Goal: Task Accomplishment & Management: Complete application form

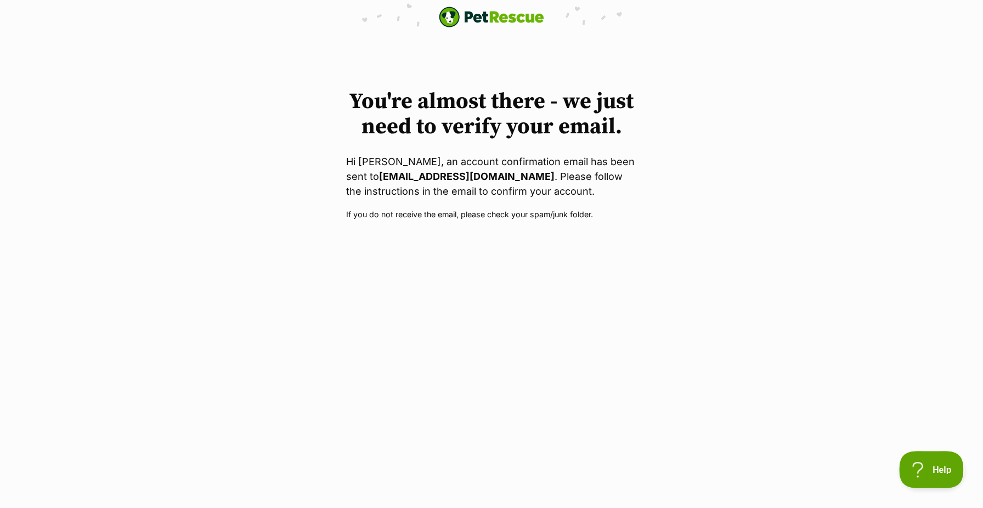
click at [936, 466] on span "Help" at bounding box center [927, 468] width 57 height 8
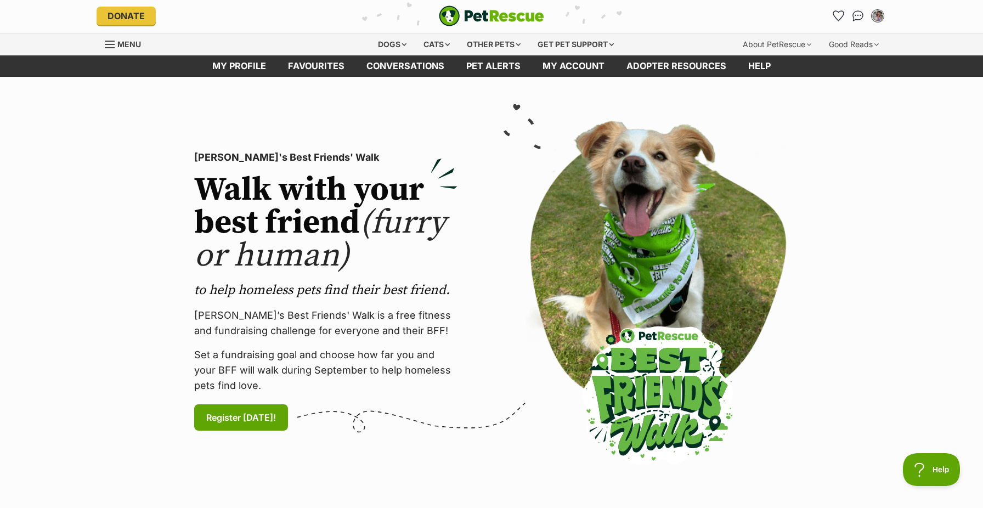
scroll to position [5, 0]
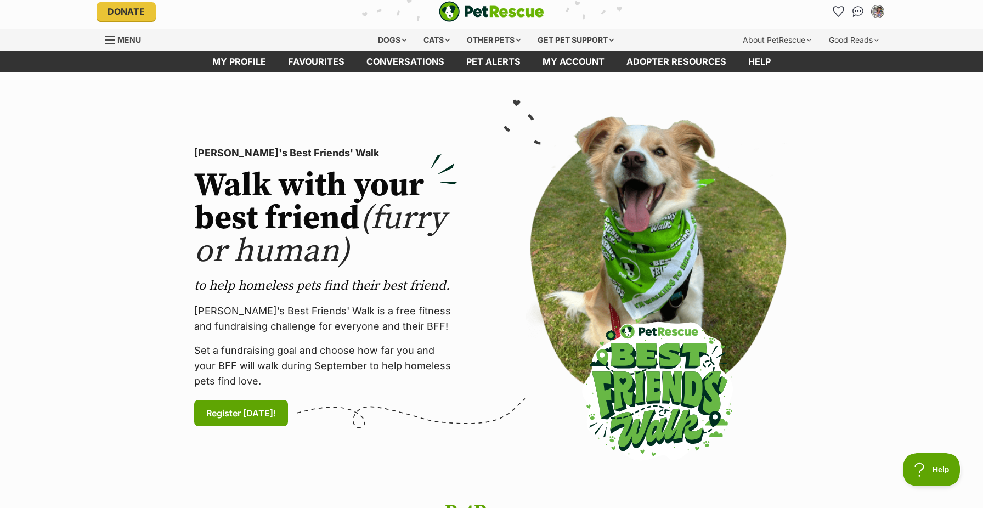
click at [877, 16] on img "My account" at bounding box center [878, 11] width 14 height 14
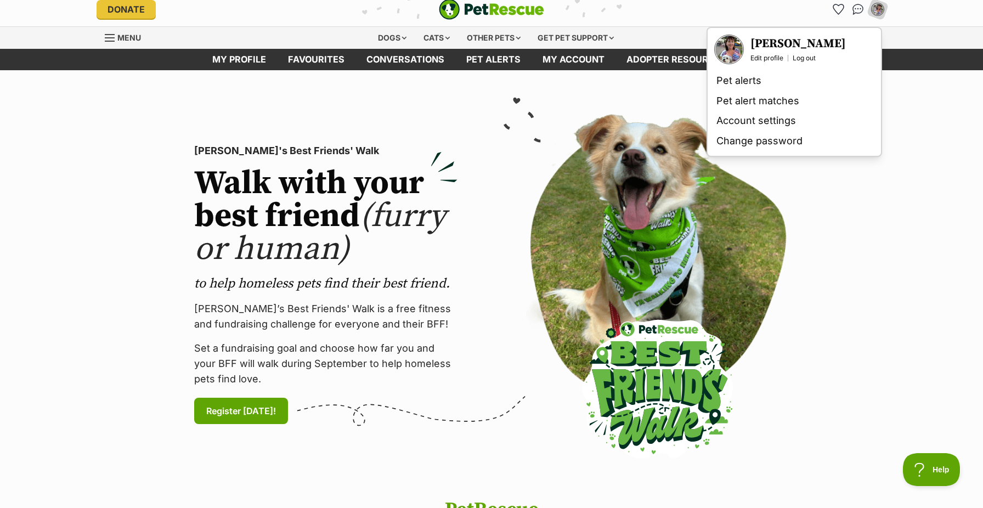
scroll to position [0, 0]
click at [860, 207] on section "PetRescue's Best Friends' Walk Walk with your best friend (furry or human) to h…" at bounding box center [491, 284] width 983 height 429
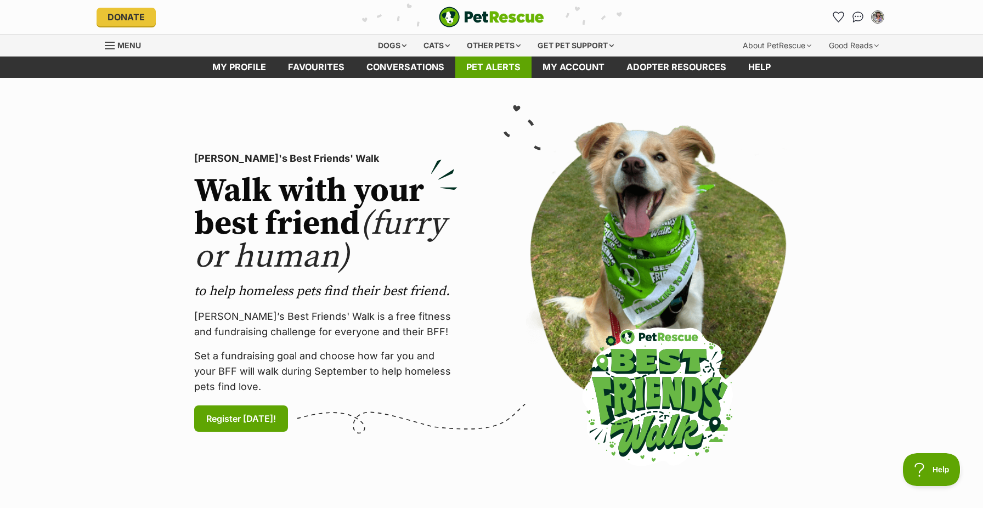
scroll to position [4, 0]
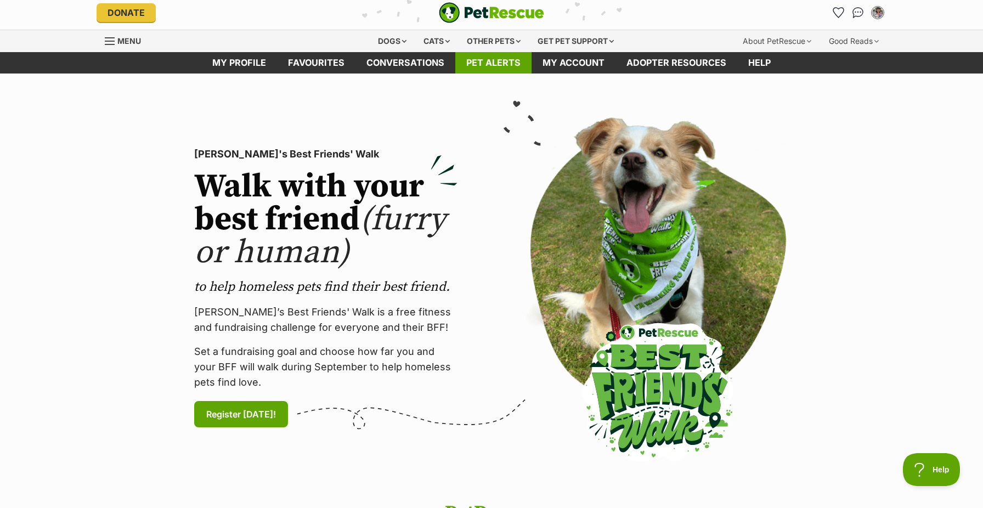
click at [486, 64] on link "Pet alerts" at bounding box center [493, 62] width 76 height 21
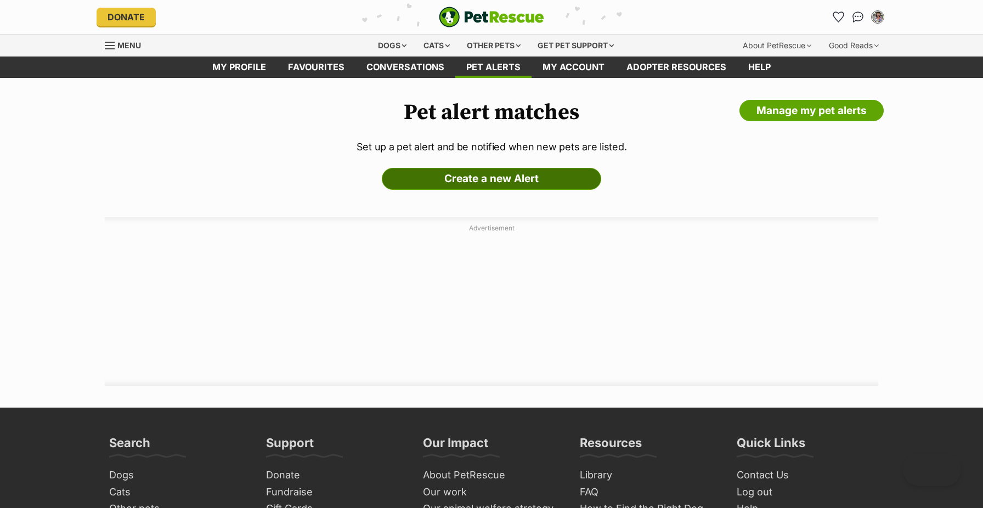
click at [477, 178] on link "Create a new Alert" at bounding box center [491, 179] width 219 height 22
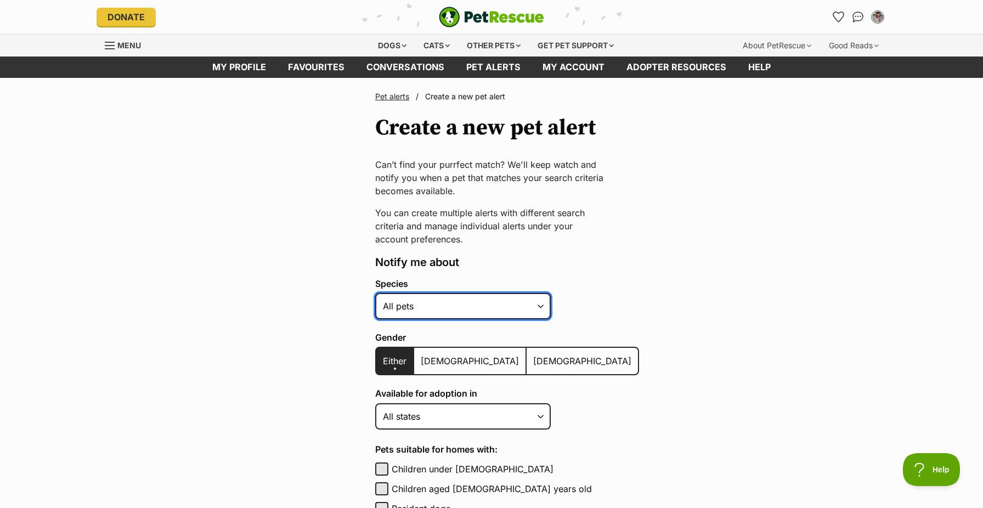
select select "1"
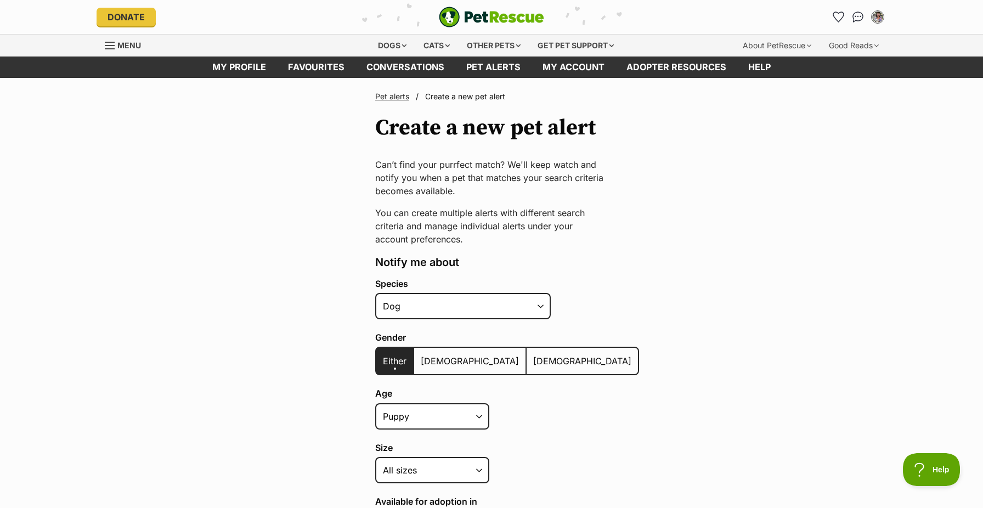
click at [527, 368] on label "[DEMOGRAPHIC_DATA]" at bounding box center [582, 361] width 111 height 26
click at [533, 354] on input "[DEMOGRAPHIC_DATA]" at bounding box center [533, 354] width 0 height 1
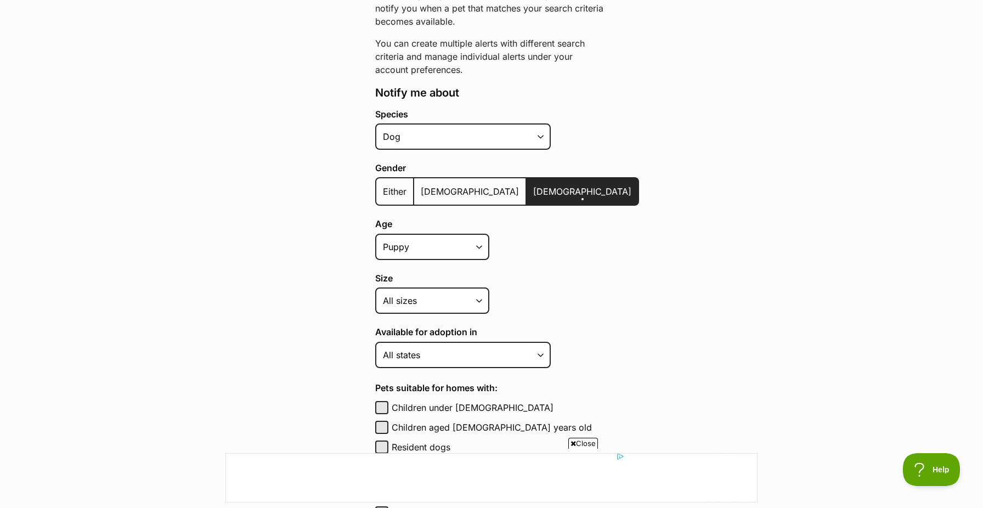
scroll to position [171, 0]
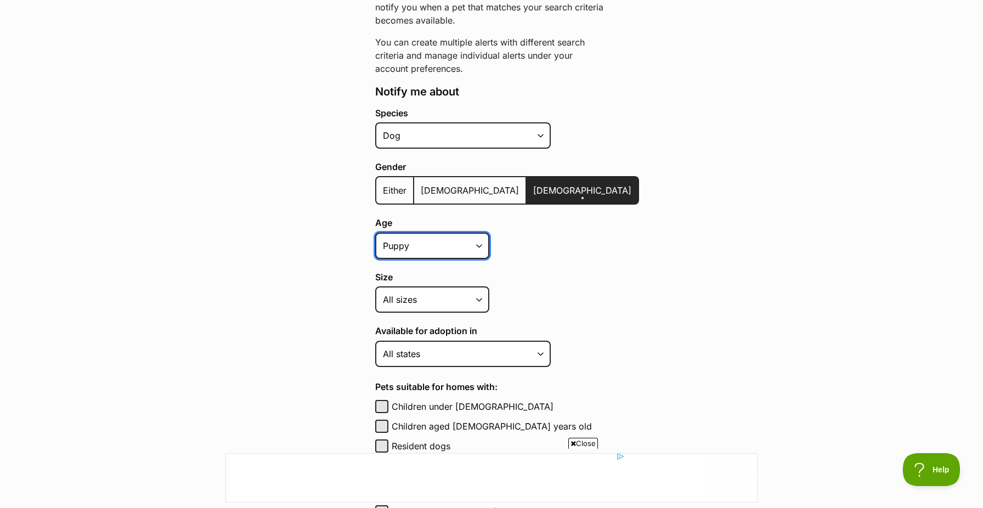
select select "adult"
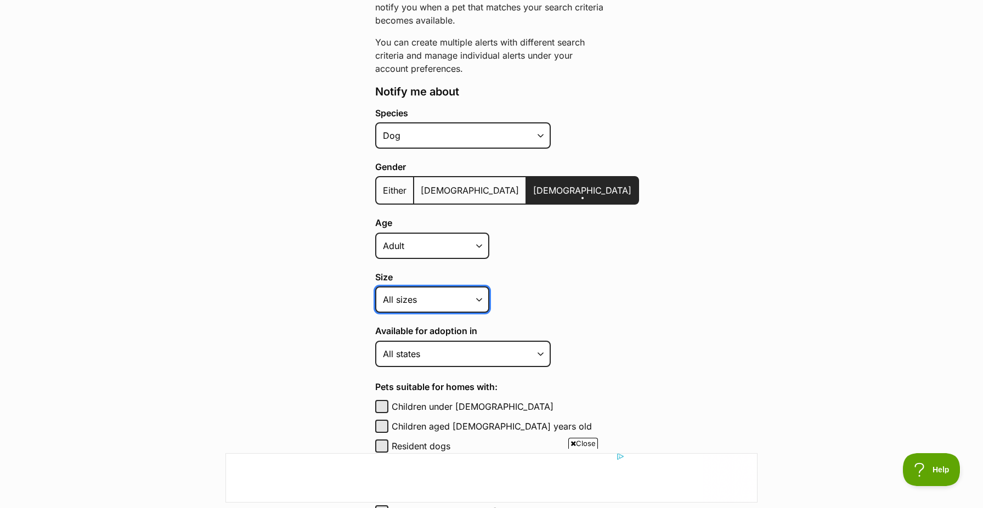
select select "small"
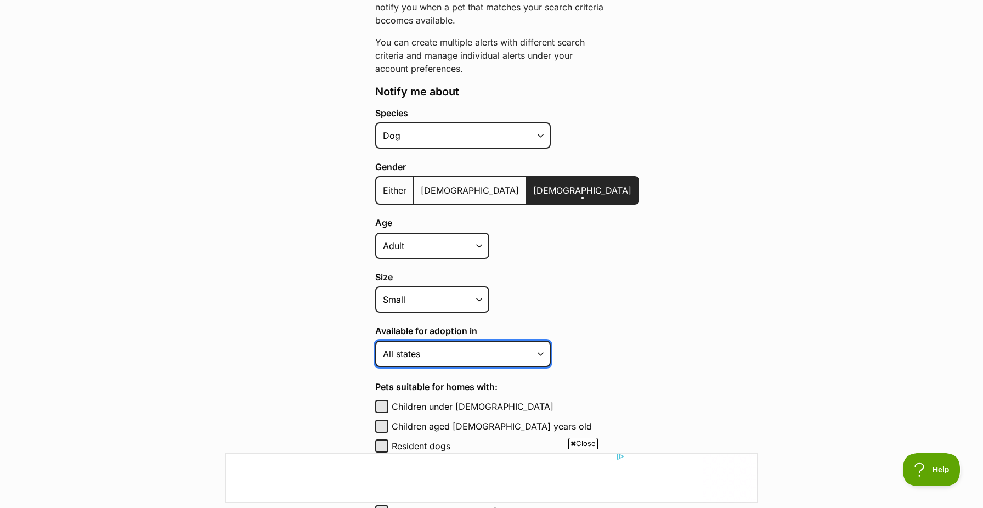
select select "1"
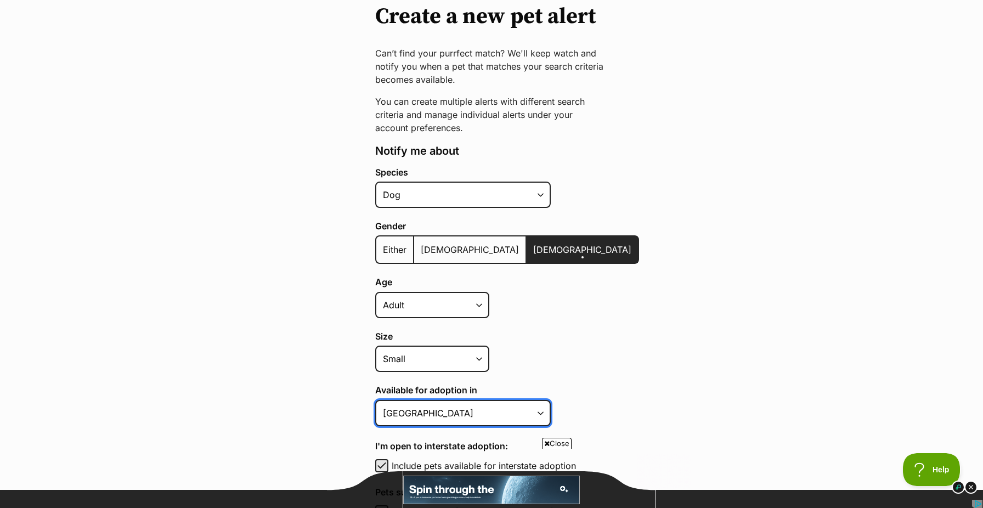
scroll to position [110, 0]
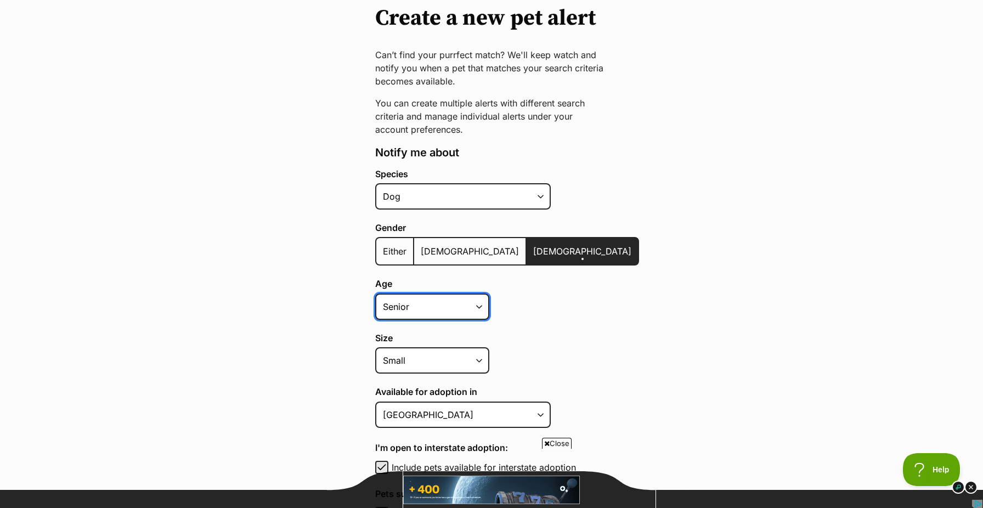
select select "adult"
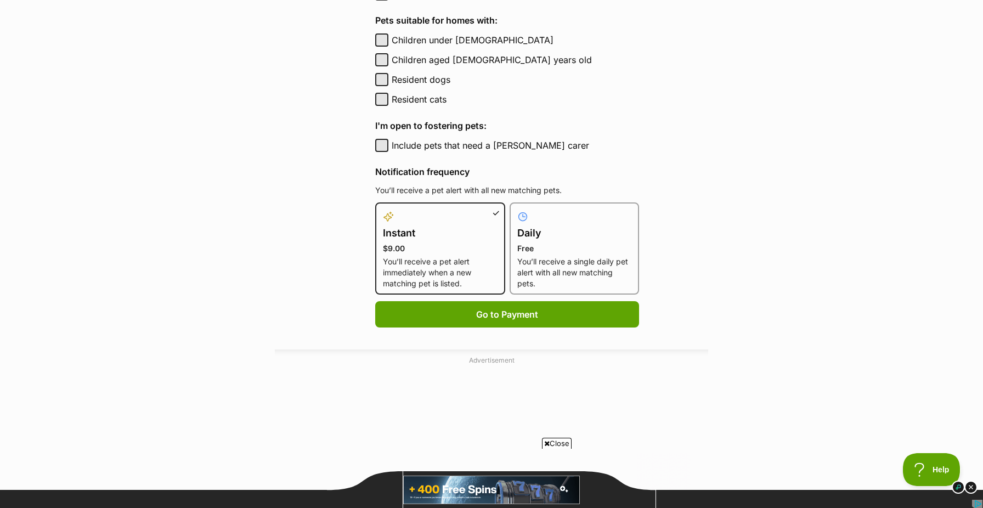
scroll to position [584, 0]
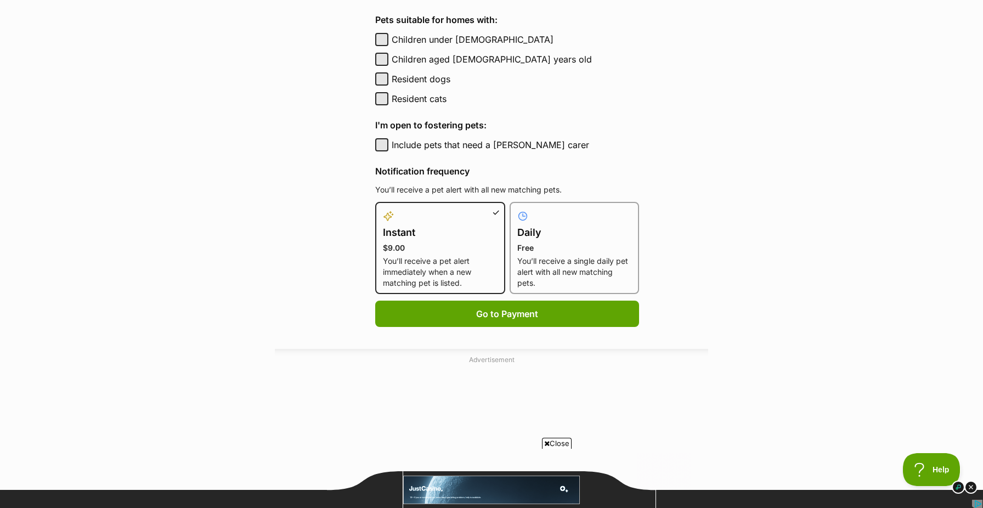
click at [553, 266] on p "You’ll receive a single daily pet alert with all new matching pets." at bounding box center [574, 272] width 115 height 33
click at [517, 209] on input "Daily Free You’ll receive a single daily pet alert with all new matching pets." at bounding box center [516, 208] width 1 height 1
radio input "true"
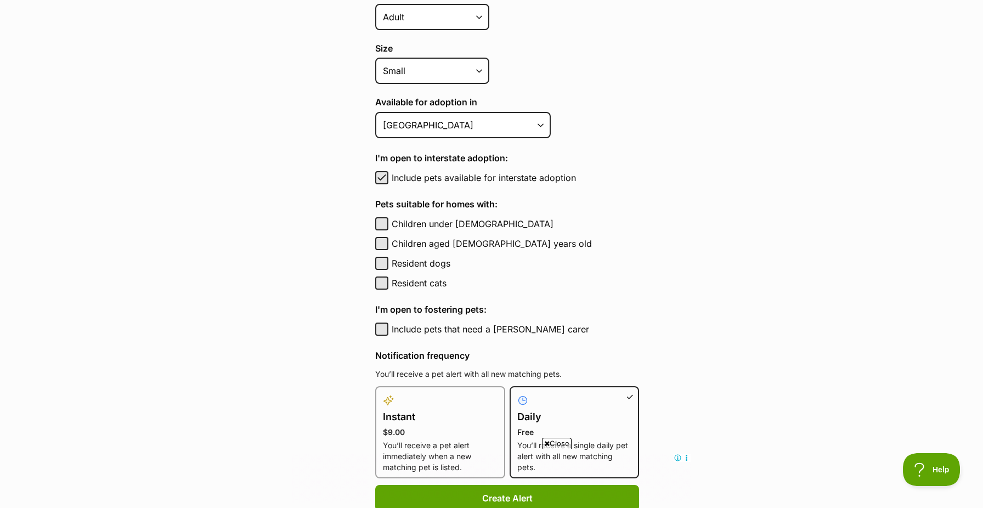
scroll to position [404, 0]
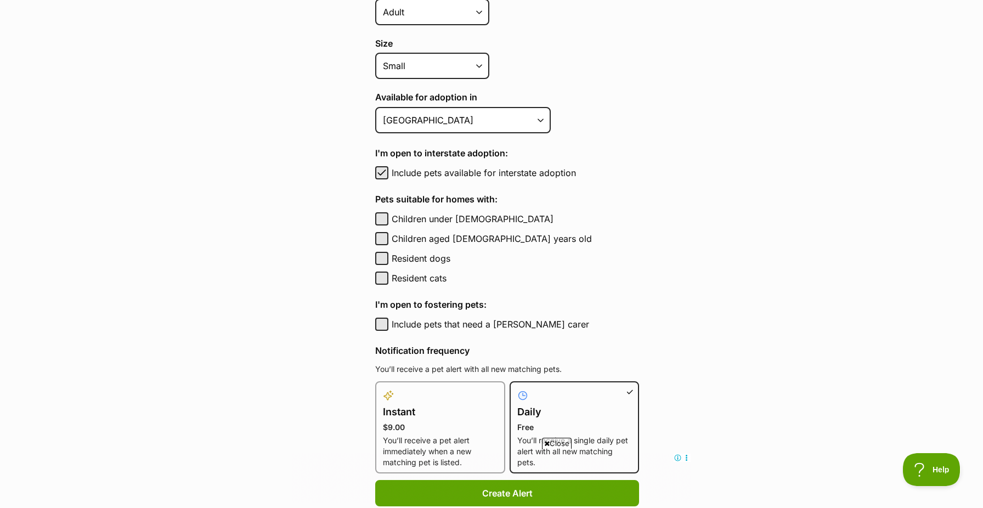
click at [381, 217] on button "Children under 5 years old" at bounding box center [381, 218] width 13 height 13
click at [383, 217] on span "button" at bounding box center [381, 218] width 11 height 13
checkbox input "false"
click at [381, 235] on button "Children aged 6 to 12 years old" at bounding box center [381, 238] width 13 height 13
checkbox input "true"
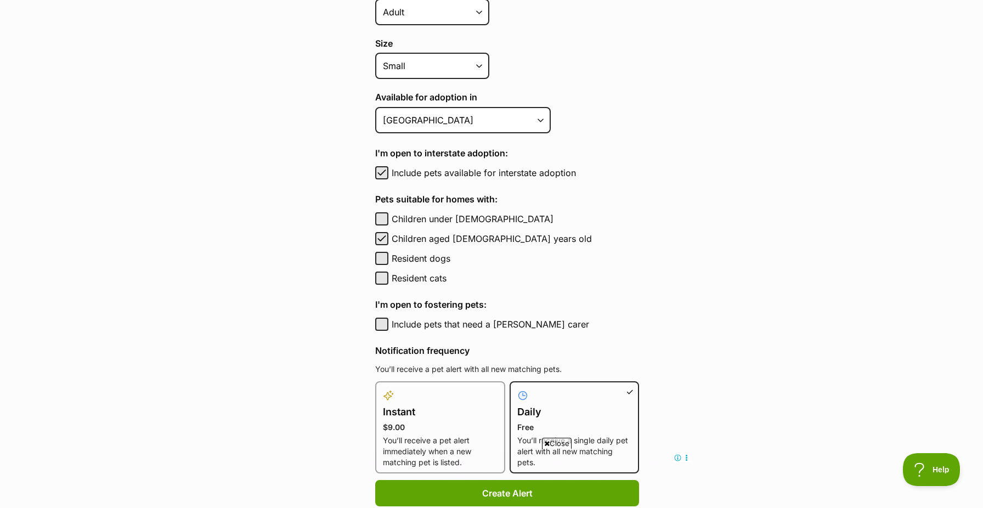
click at [379, 252] on button "Resident dogs" at bounding box center [381, 258] width 13 height 13
click at [381, 255] on span "button" at bounding box center [381, 258] width 11 height 13
checkbox input "false"
click at [382, 215] on button "Children under 5 years old" at bounding box center [381, 218] width 13 height 13
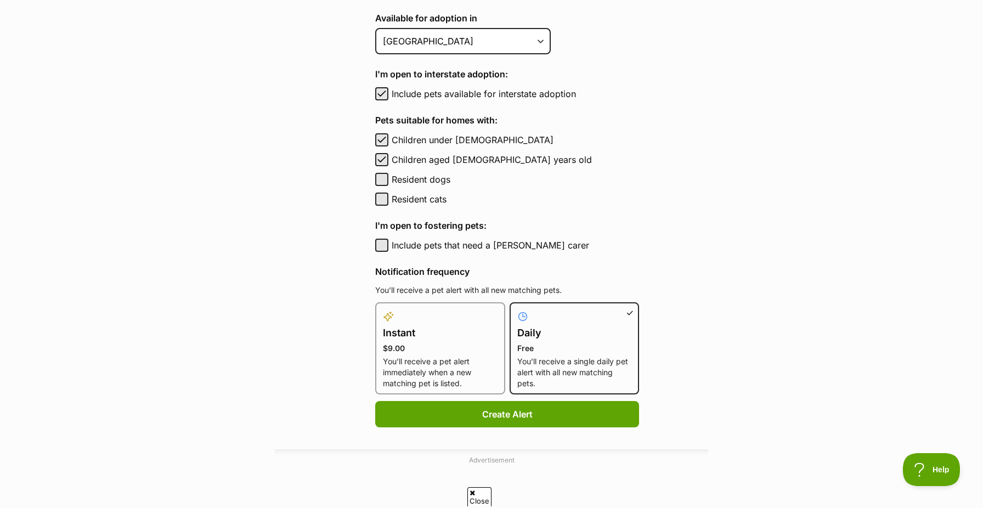
scroll to position [0, 0]
click at [381, 136] on span "button" at bounding box center [381, 139] width 11 height 13
checkbox input "false"
click at [380, 156] on span "button" at bounding box center [381, 159] width 11 height 13
checkbox input "false"
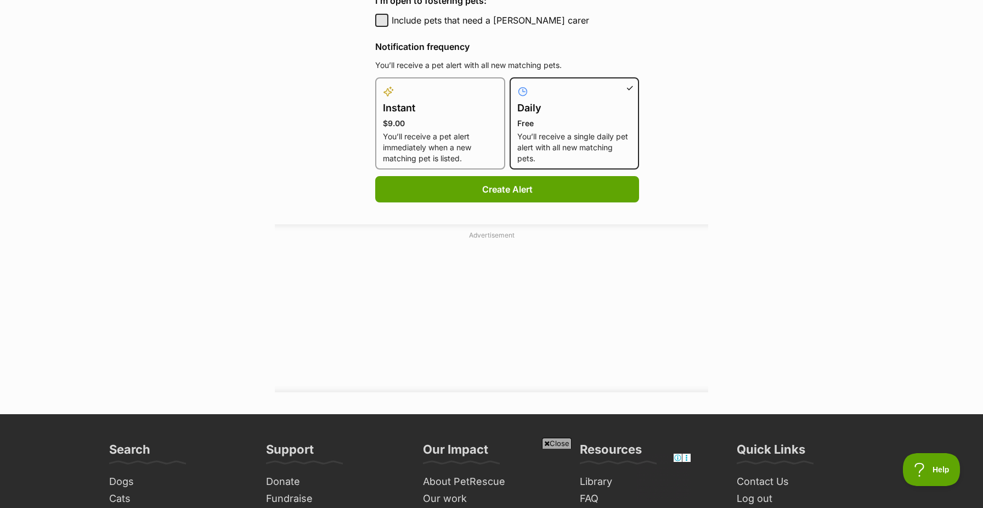
scroll to position [718, 0]
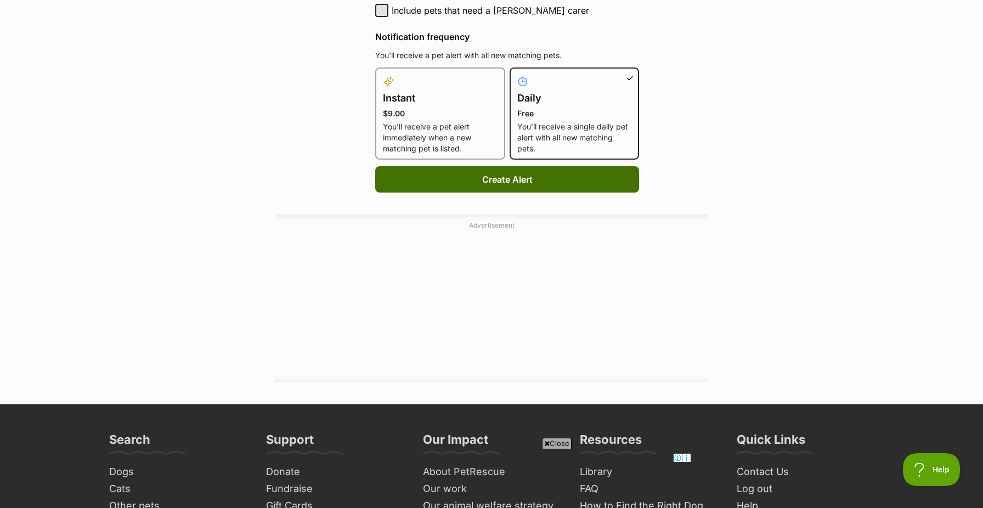
click at [500, 174] on button "Create Alert" at bounding box center [507, 179] width 264 height 26
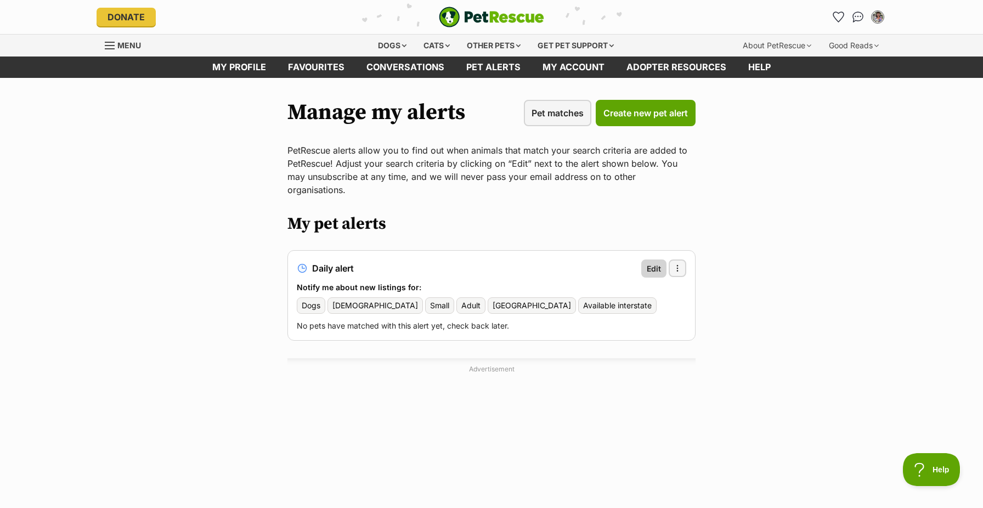
click at [651, 263] on span "Edit" at bounding box center [654, 269] width 14 height 12
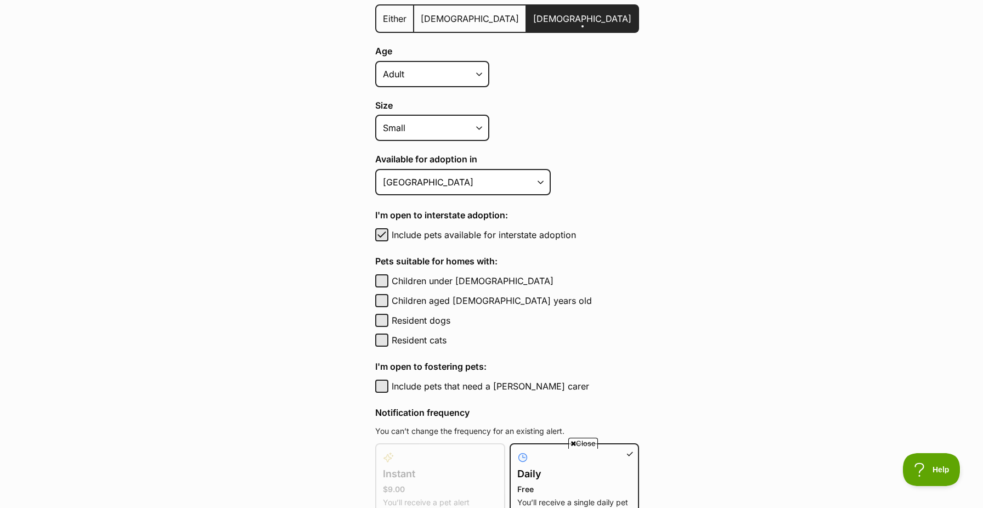
scroll to position [343, 0]
click at [379, 276] on button "Children under [DEMOGRAPHIC_DATA]" at bounding box center [381, 280] width 13 height 13
checkbox input "true"
click at [385, 298] on button "Children aged [DEMOGRAPHIC_DATA] years old" at bounding box center [381, 300] width 13 height 13
checkbox input "true"
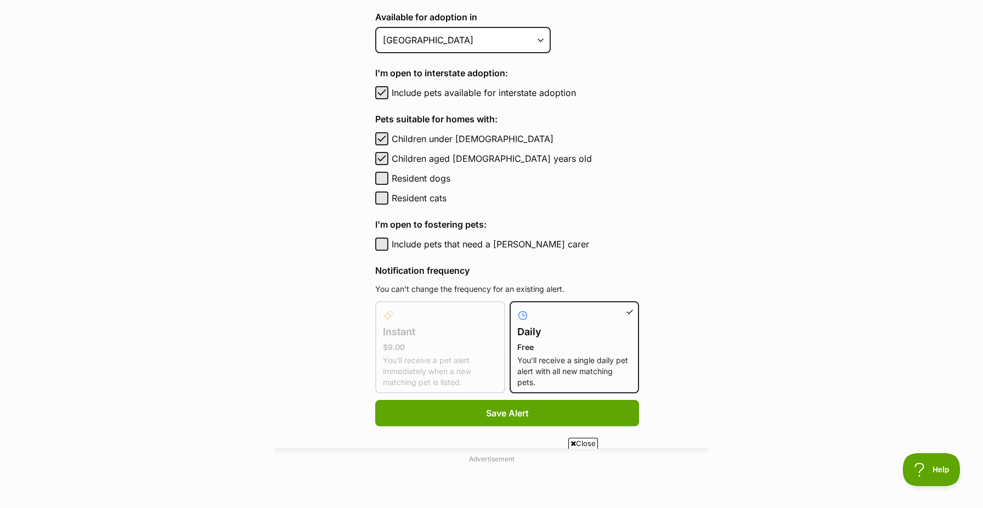
scroll to position [488, 0]
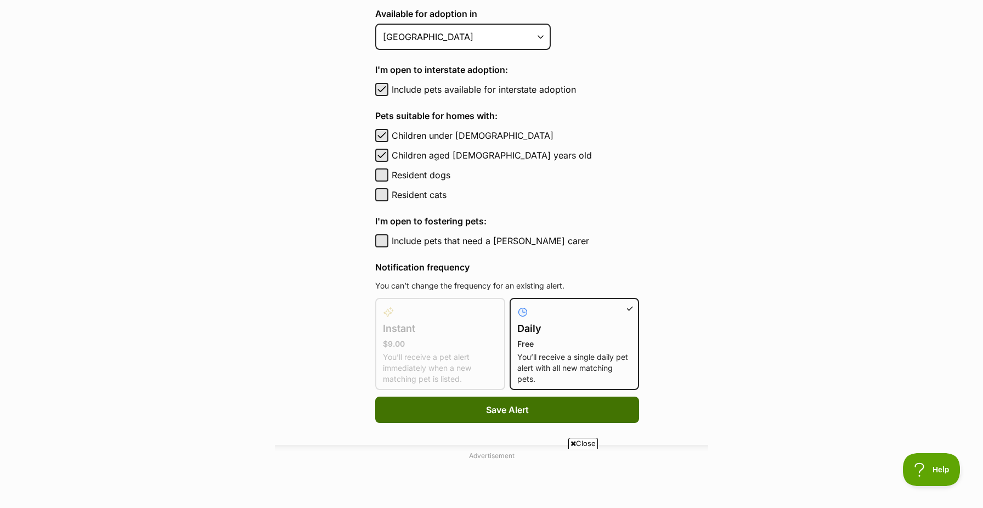
click at [488, 407] on span "Save Alert" at bounding box center [507, 409] width 43 height 13
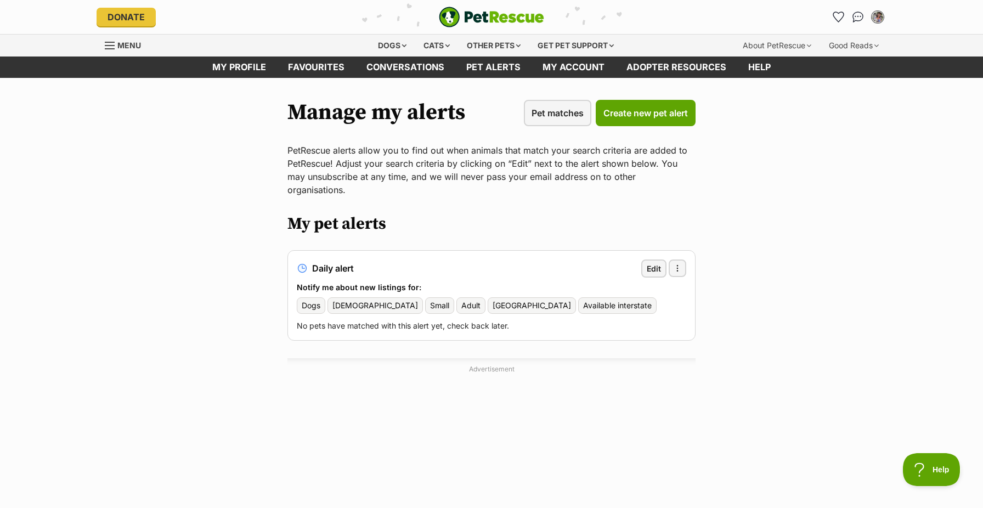
click at [881, 18] on img "My account" at bounding box center [878, 17] width 14 height 14
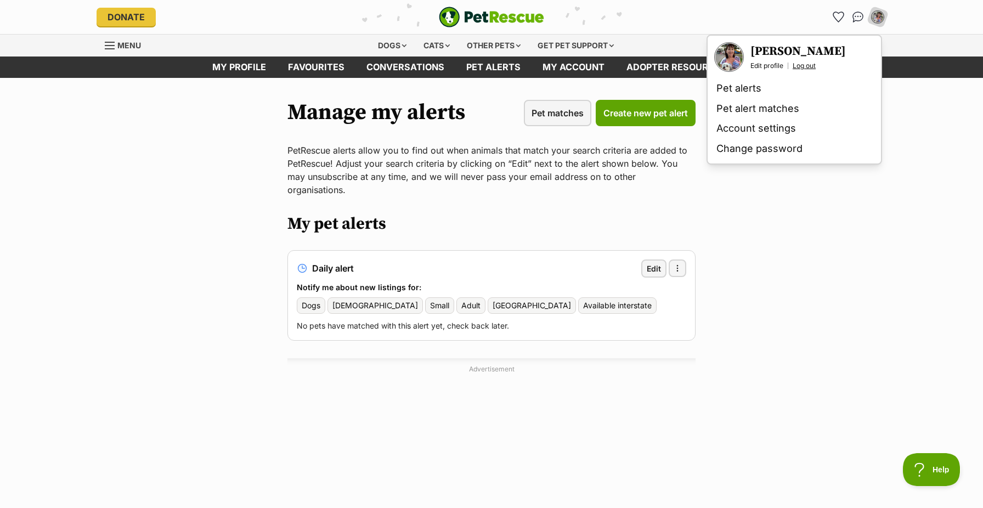
click at [799, 64] on link "Log out" at bounding box center [804, 65] width 23 height 9
